Goal: Task Accomplishment & Management: Use online tool/utility

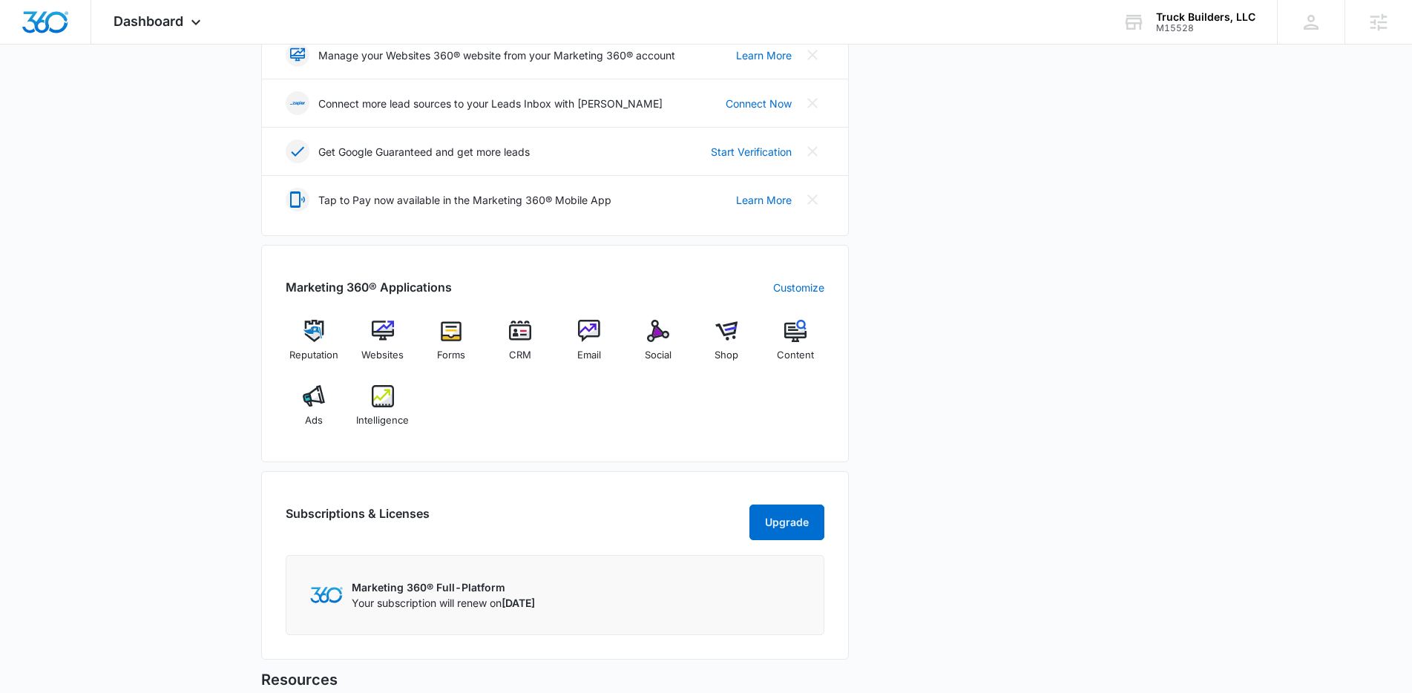
scroll to position [397, 0]
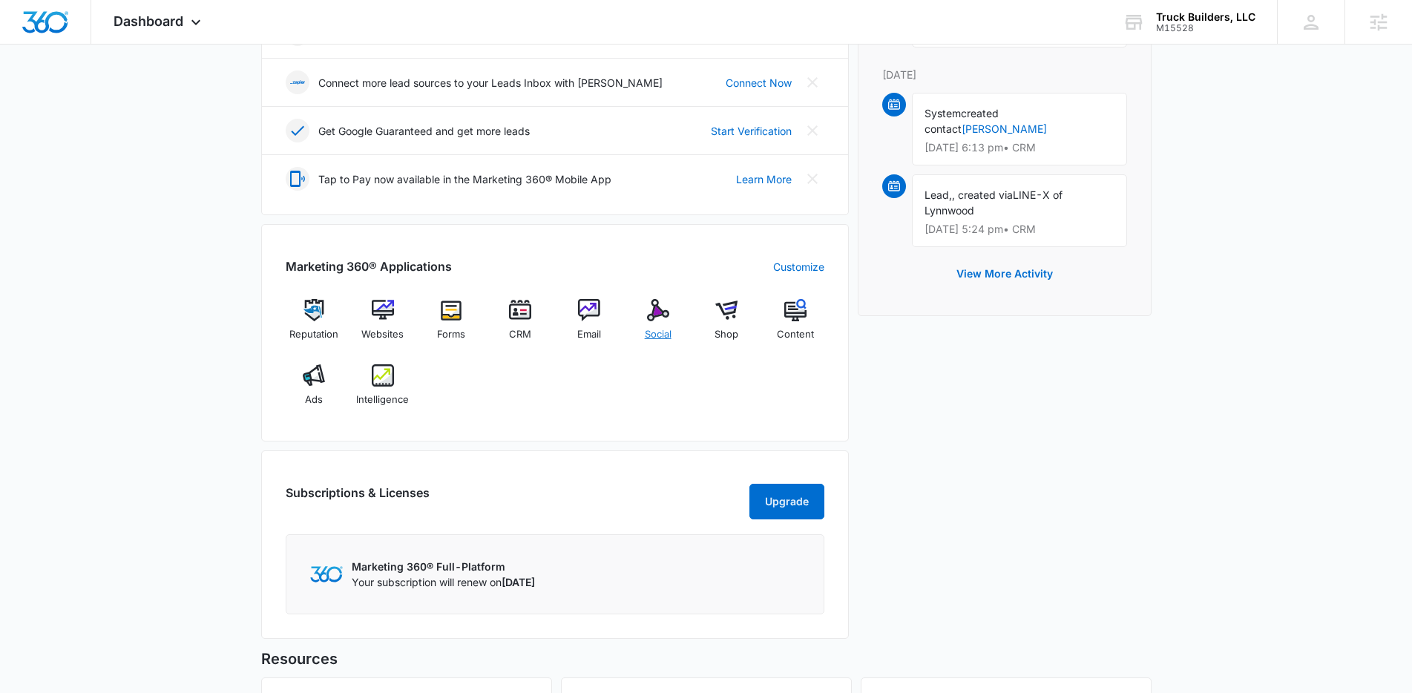
click at [666, 314] on img at bounding box center [658, 310] width 22 height 22
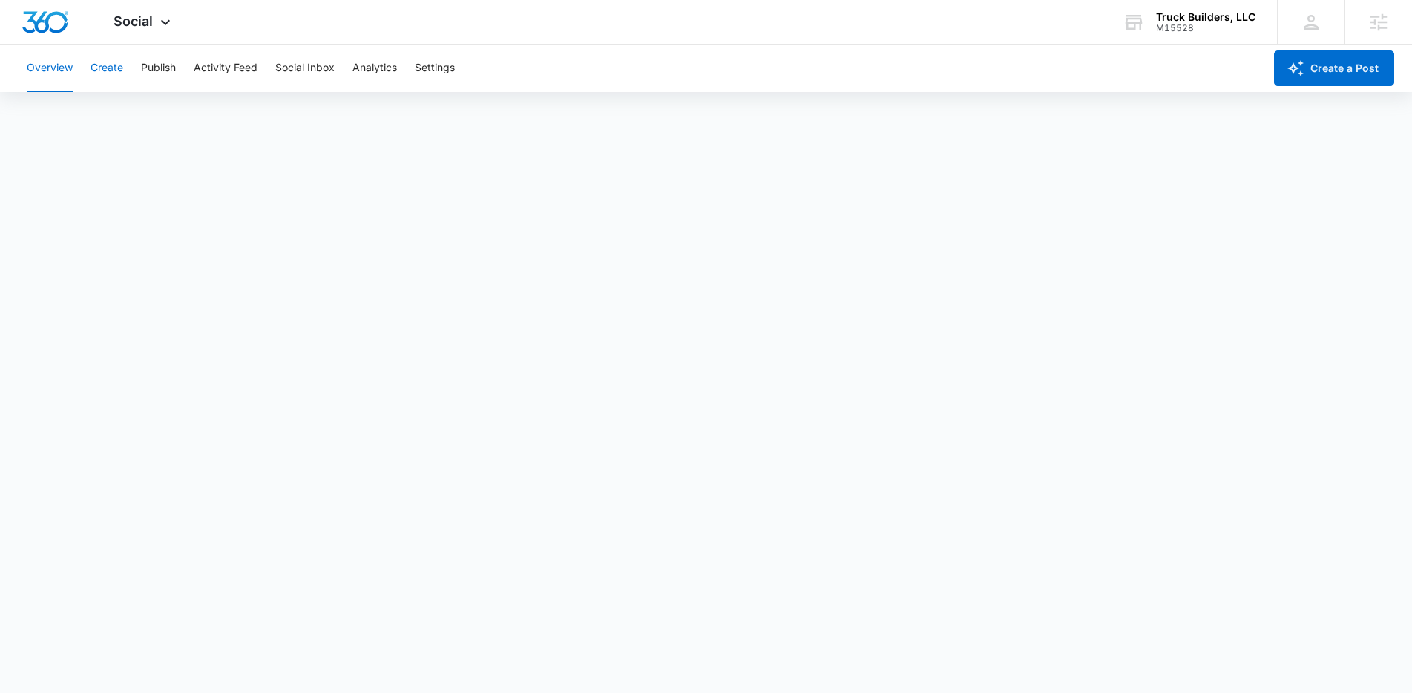
click at [114, 71] on button "Create" at bounding box center [107, 68] width 33 height 47
click at [737, 99] on div "Content Library Approvals Recommendations Auto Import" at bounding box center [706, 114] width 1376 height 42
click at [159, 111] on button "Approvals" at bounding box center [145, 114] width 50 height 42
